Goal: Information Seeking & Learning: Learn about a topic

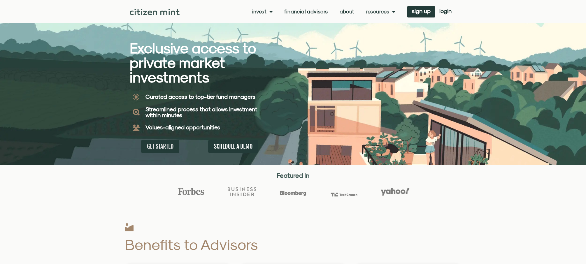
click at [154, 147] on span "GET STARTED" at bounding box center [160, 146] width 27 height 7
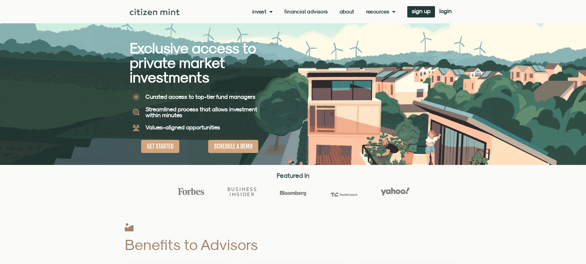
click at [232, 145] on span "SCHEDULE A DEMO" at bounding box center [233, 146] width 38 height 7
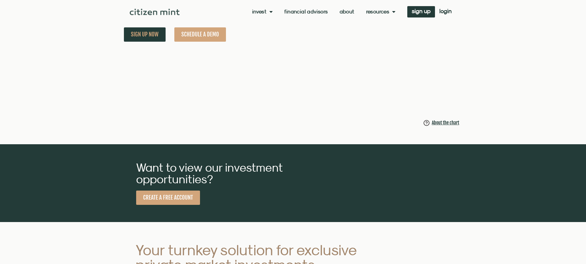
scroll to position [583, 0]
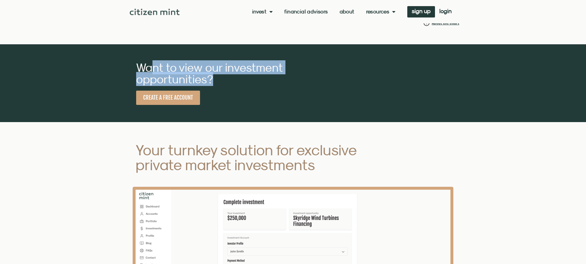
drag, startPoint x: 156, startPoint y: 70, endPoint x: 241, endPoint y: 85, distance: 87.1
click at [241, 85] on h2 "Want to view our investment opportunities?" at bounding box center [217, 73] width 163 height 23
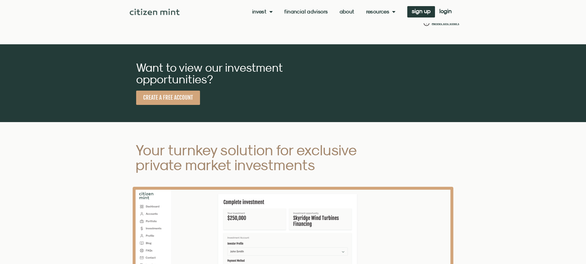
click at [235, 107] on div "Want to view our investment opportunities? CREATE A FREE ACCOUNT" at bounding box center [218, 83] width 198 height 78
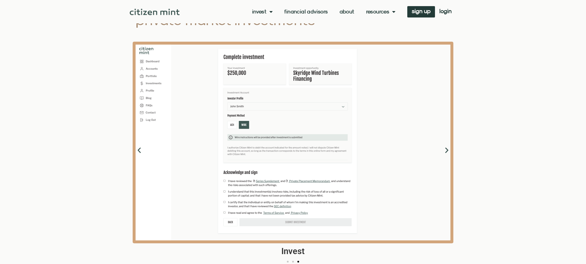
scroll to position [729, 0]
click at [139, 151] on icon "Previous slide" at bounding box center [139, 149] width 7 height 7
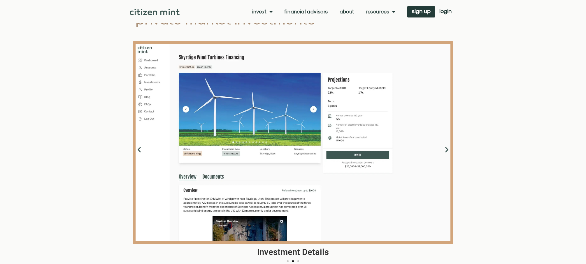
click at [139, 151] on icon "Previous slide" at bounding box center [139, 149] width 7 height 7
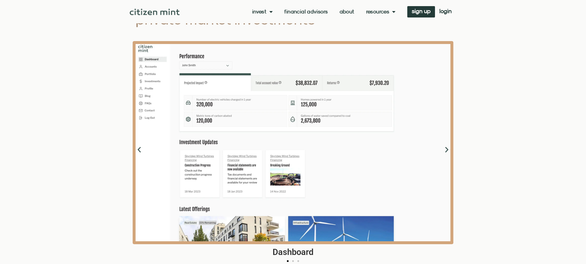
click at [139, 151] on icon "Previous slide" at bounding box center [139, 149] width 7 height 7
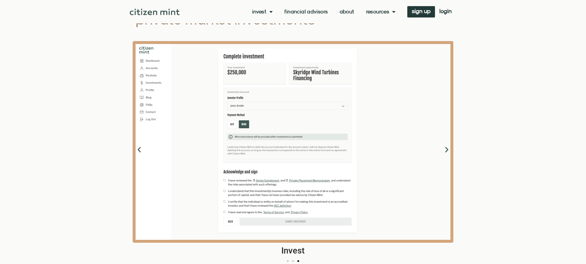
click at [139, 151] on icon "Previous slide" at bounding box center [139, 149] width 7 height 7
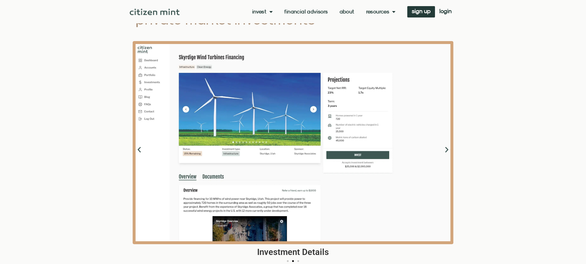
click at [446, 150] on icon "Next slide" at bounding box center [446, 149] width 7 height 7
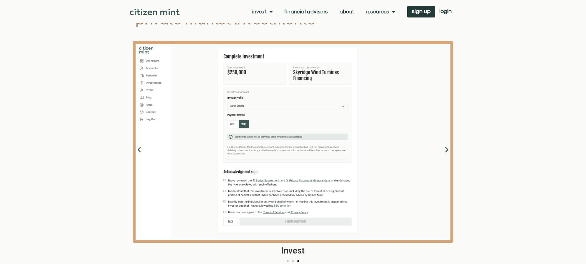
click at [446, 150] on icon "Next slide" at bounding box center [446, 149] width 7 height 7
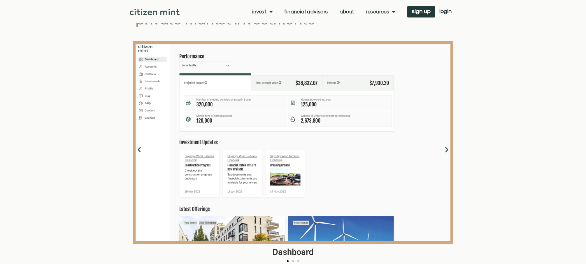
click at [446, 150] on icon "Next slide" at bounding box center [446, 149] width 7 height 7
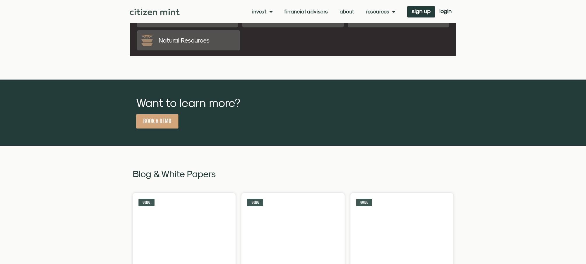
scroll to position [1079, 0]
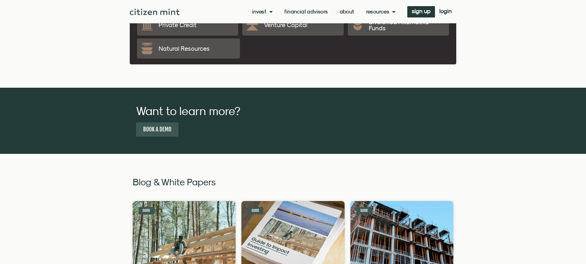
click at [150, 127] on span "BOOK A DEMO" at bounding box center [157, 129] width 28 height 7
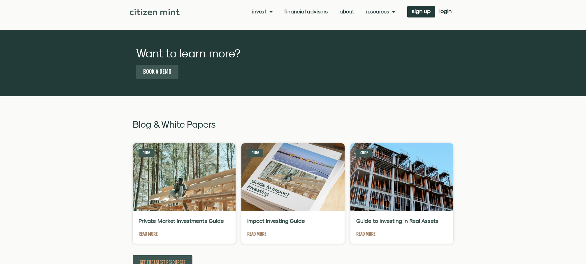
scroll to position [1137, 0]
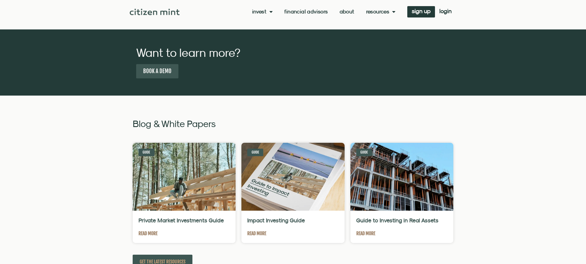
click at [162, 72] on span "BOOK A DEMO" at bounding box center [157, 71] width 28 height 7
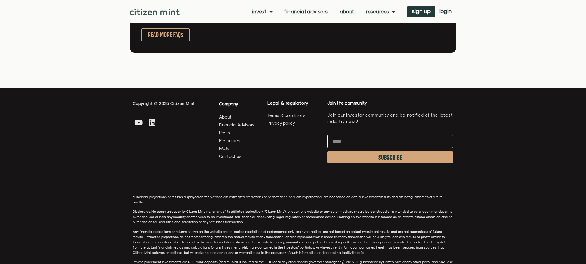
scroll to position [1557, 0]
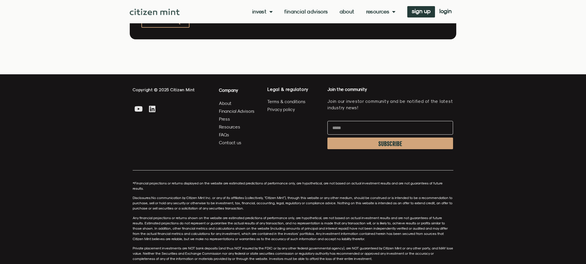
click at [352, 126] on input "Email" at bounding box center [391, 128] width 126 height 14
click at [282, 163] on div "Copyright © 2025 Citizen Mint Youtube Linkedin Company About Financial Advisors…" at bounding box center [293, 123] width 327 height 79
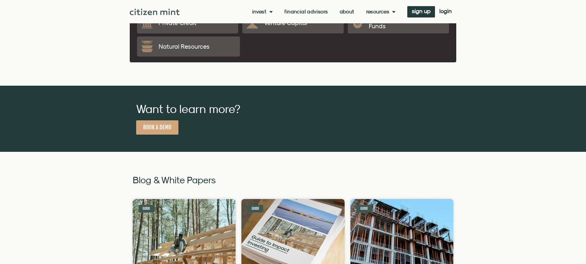
scroll to position [0, 0]
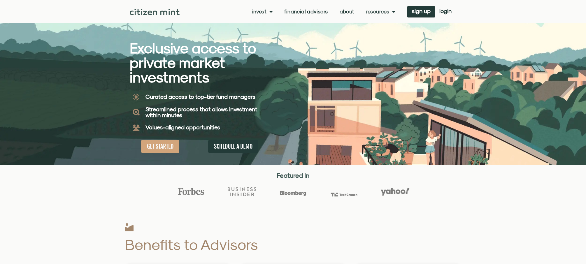
drag, startPoint x: 199, startPoint y: 166, endPoint x: 237, endPoint y: 15, distance: 155.9
click at [298, 12] on link "Financial Advisors" at bounding box center [305, 12] width 43 height 6
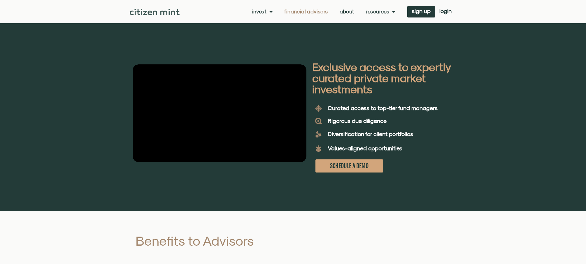
click at [350, 163] on link "SCHEDULE A DEMO" at bounding box center [350, 166] width 68 height 13
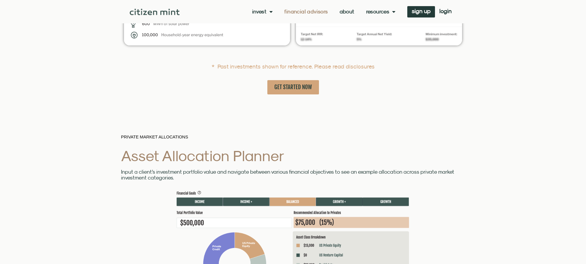
scroll to position [1487, 0]
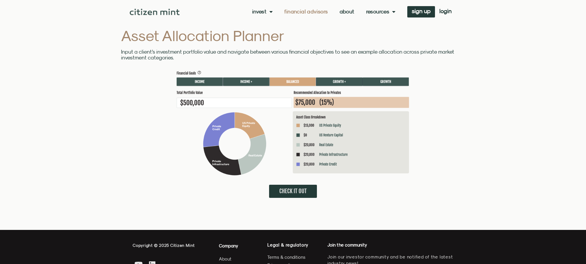
click at [231, 105] on img at bounding box center [292, 123] width 233 height 105
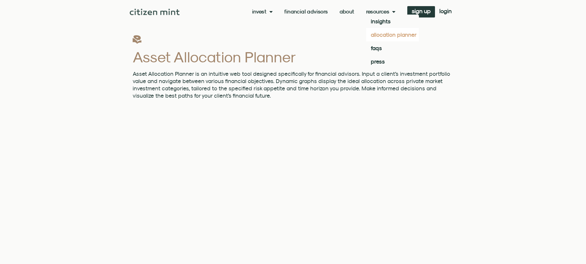
click at [374, 13] on link "Resources" at bounding box center [380, 12] width 29 height 6
click at [375, 13] on link "Resources" at bounding box center [380, 12] width 29 height 6
click at [378, 62] on link "press" at bounding box center [392, 61] width 53 height 13
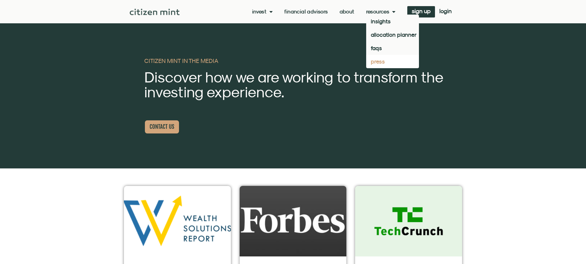
click at [387, 13] on link "Resources" at bounding box center [380, 12] width 29 height 6
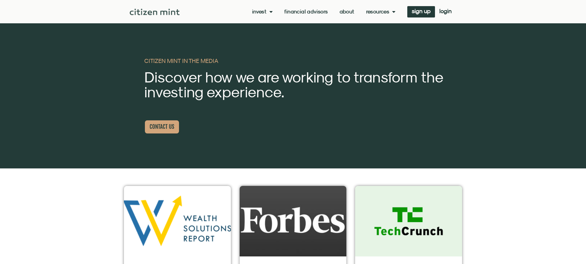
click at [386, 13] on link "Resources" at bounding box center [380, 12] width 29 height 6
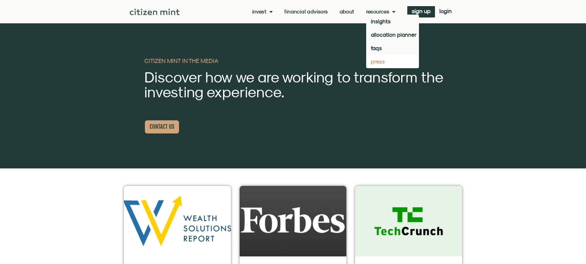
click at [380, 9] on link "Resources" at bounding box center [380, 12] width 29 height 6
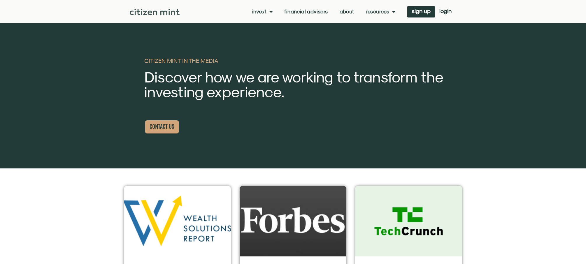
click at [370, 12] on link "Resources" at bounding box center [380, 12] width 29 height 6
click at [369, 12] on link "Resources" at bounding box center [380, 12] width 29 height 6
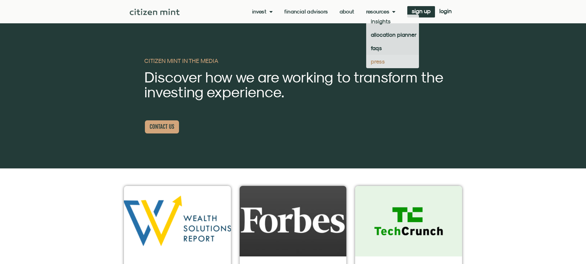
click at [348, 13] on link "About" at bounding box center [347, 12] width 15 height 6
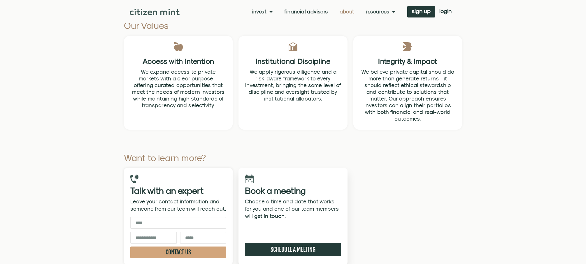
scroll to position [1692, 0]
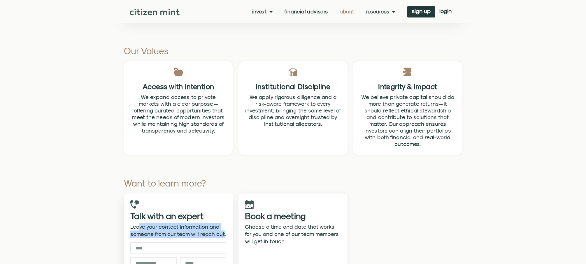
drag, startPoint x: 140, startPoint y: 151, endPoint x: 222, endPoint y: 157, distance: 81.9
click at [222, 224] on span "Leave your contact information and someone from our team will reach out." at bounding box center [178, 231] width 96 height 14
